Goal: Task Accomplishment & Management: Manage account settings

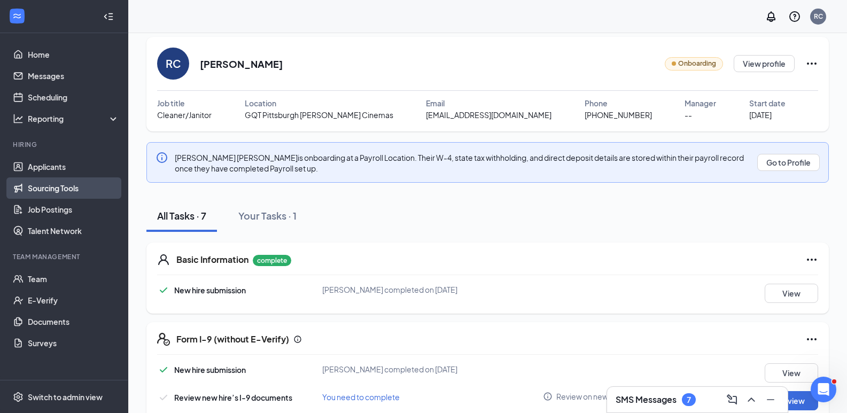
scroll to position [14, 0]
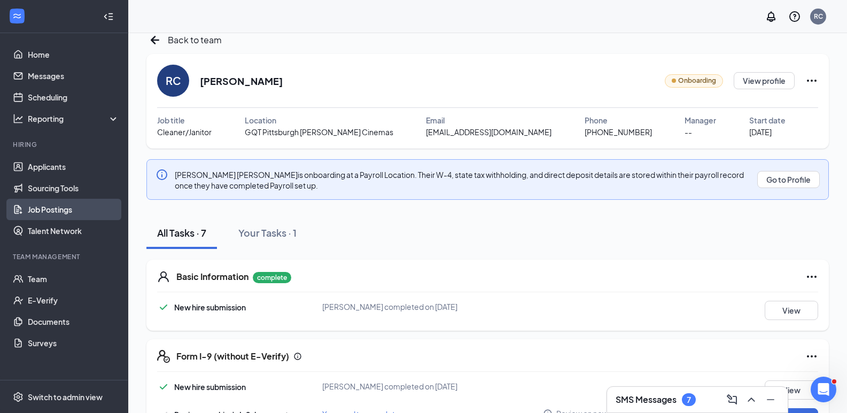
click at [58, 208] on link "Job Postings" at bounding box center [73, 209] width 91 height 21
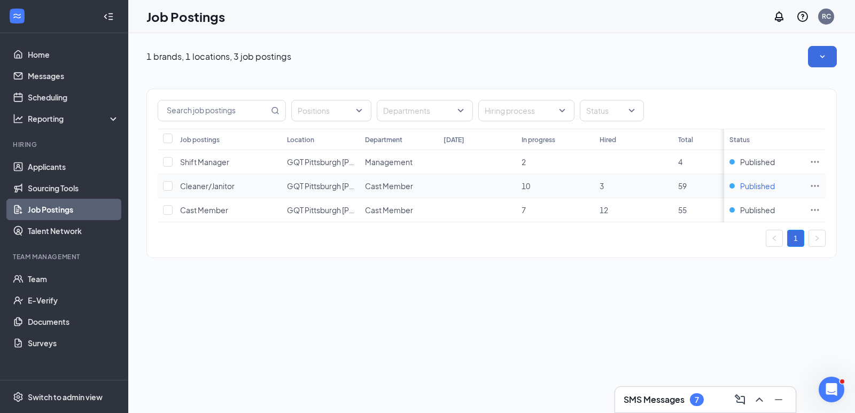
click at [764, 185] on span "Published" at bounding box center [757, 186] width 35 height 11
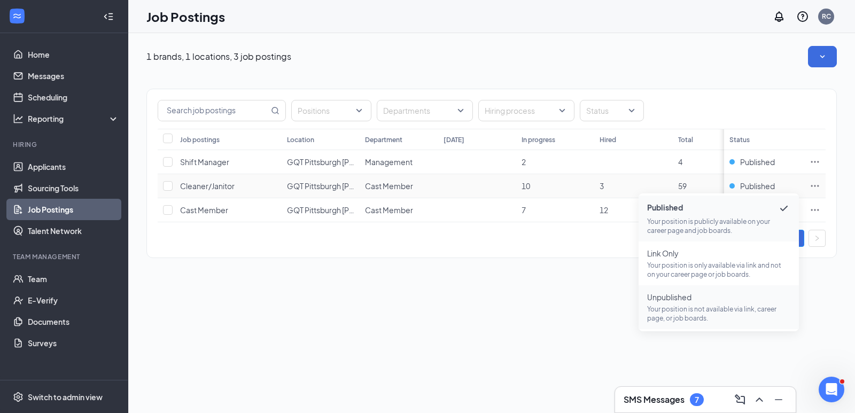
click at [681, 296] on span "Unpublished" at bounding box center [718, 297] width 143 height 11
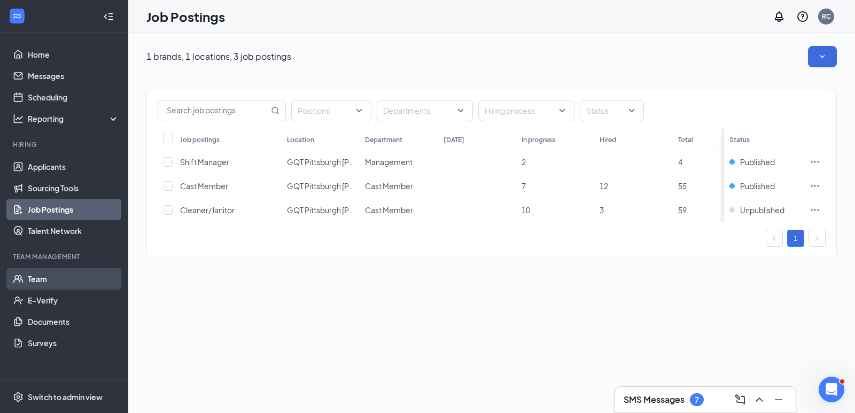
click at [49, 278] on link "Team" at bounding box center [73, 278] width 91 height 21
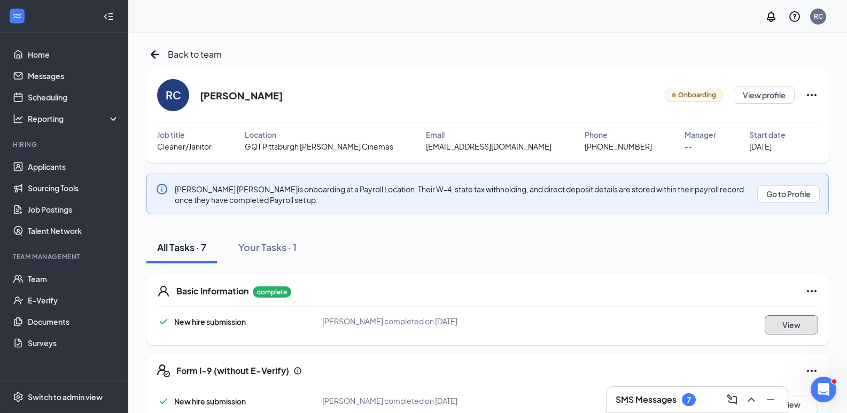
click at [795, 323] on button "View" at bounding box center [791, 324] width 53 height 19
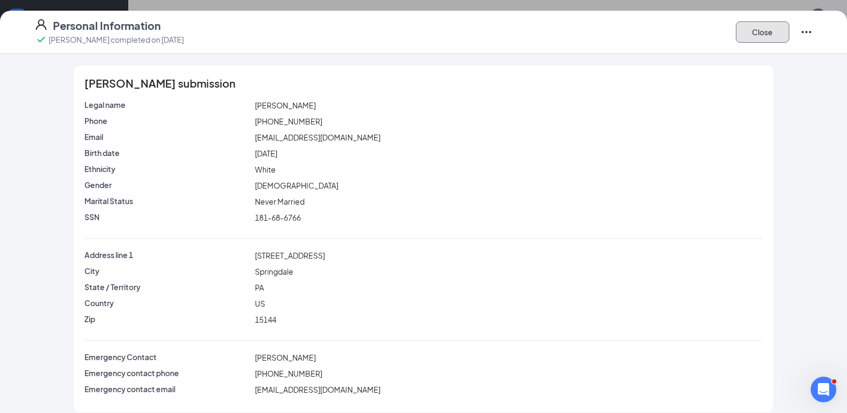
click at [768, 29] on button "Close" at bounding box center [762, 31] width 53 height 21
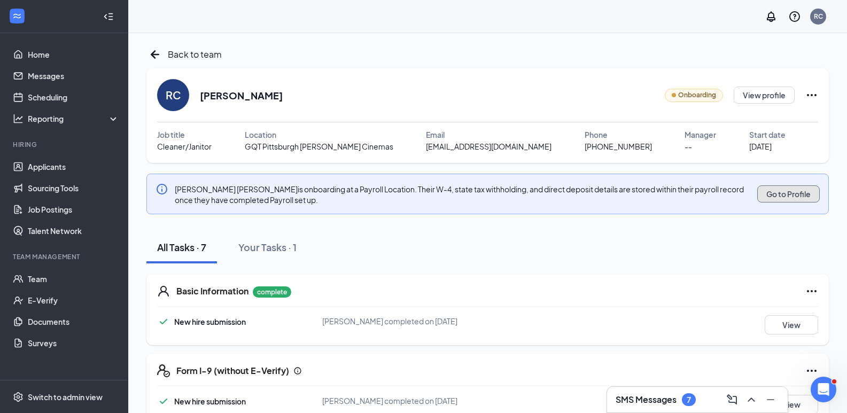
click at [779, 195] on button "Go to Profile" at bounding box center [788, 193] width 63 height 17
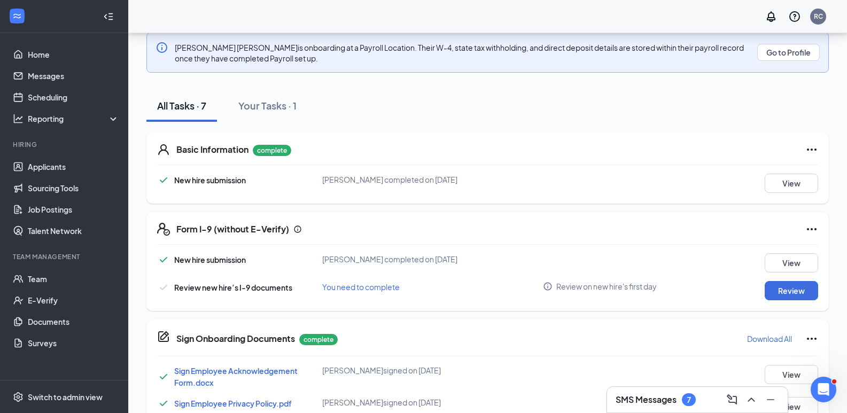
scroll to position [160, 0]
